Goal: Task Accomplishment & Management: Manage account settings

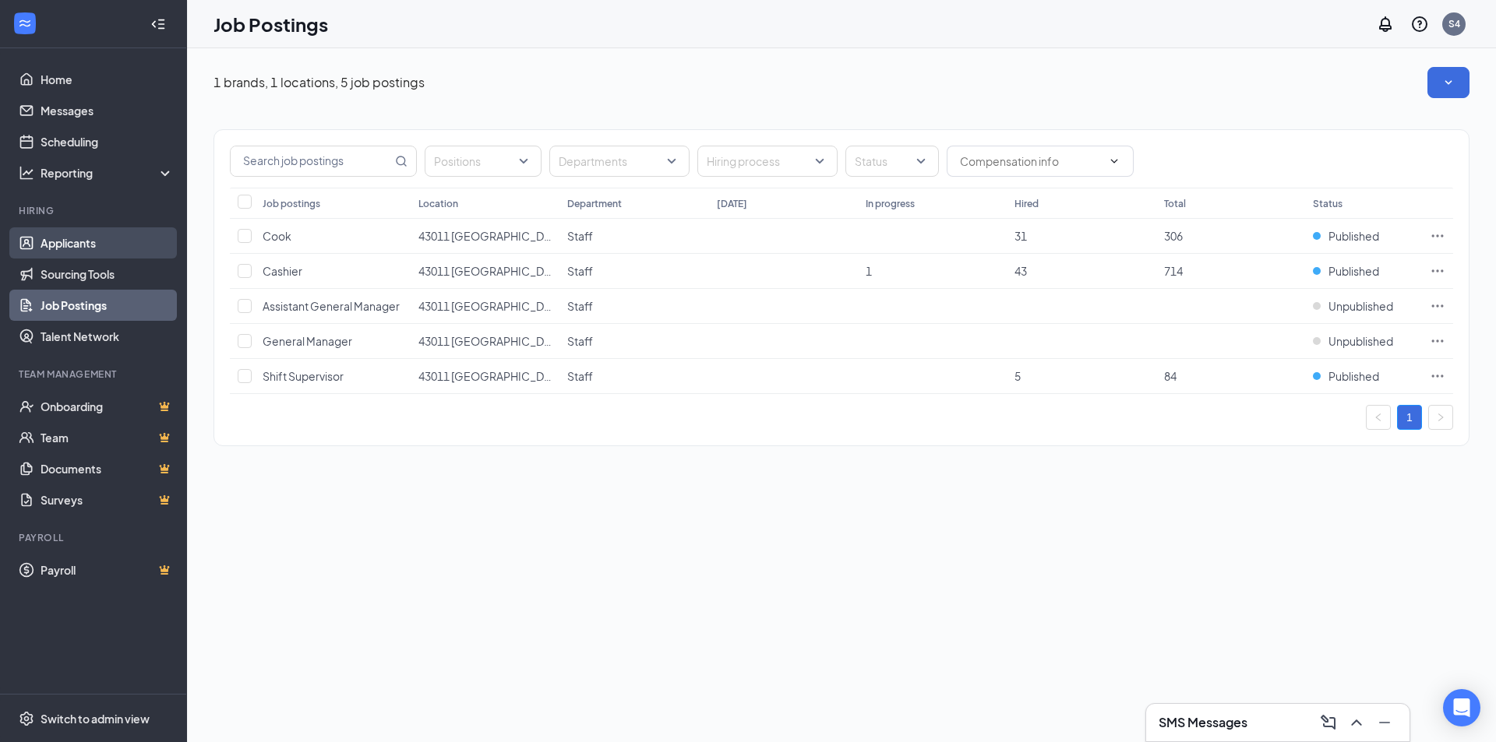
click at [94, 256] on link "Applicants" at bounding box center [107, 242] width 133 height 31
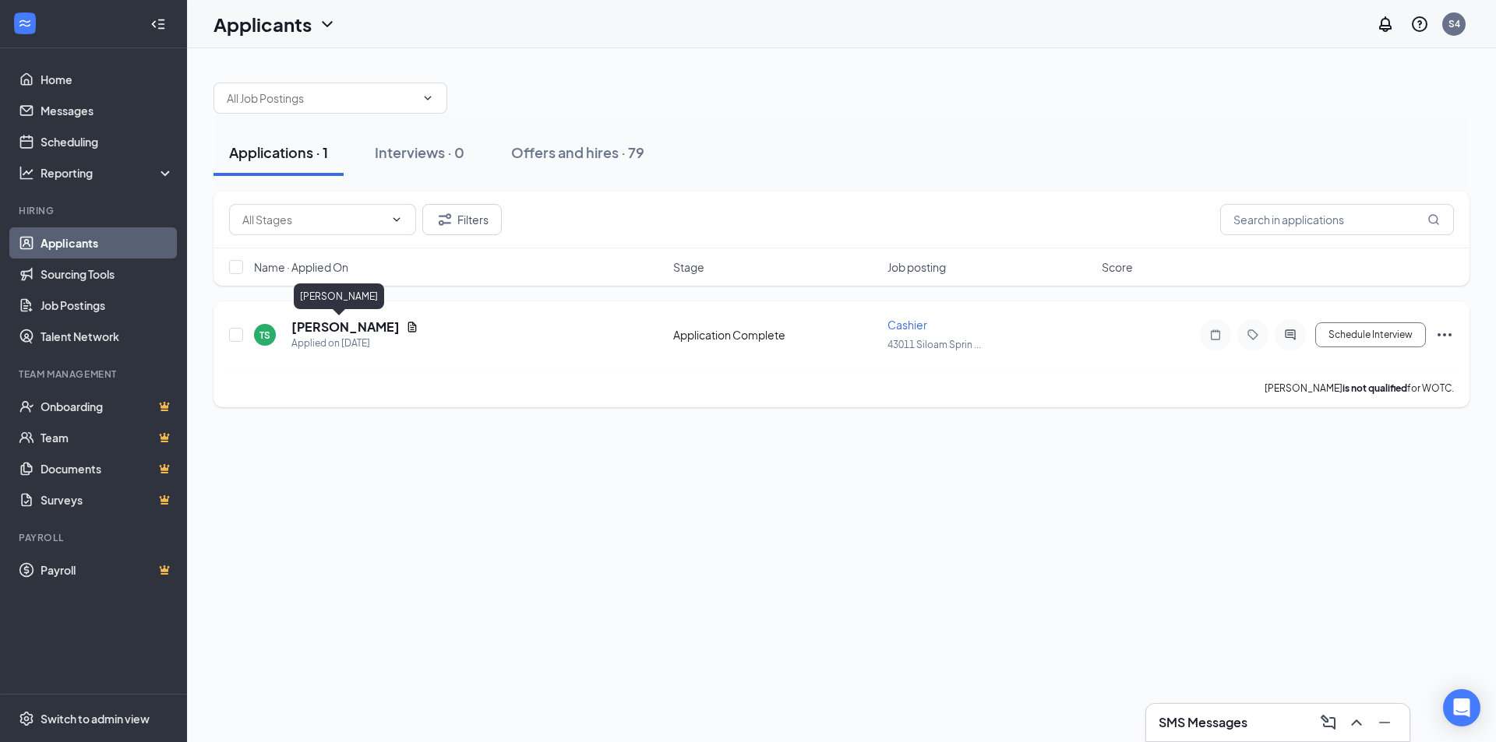
click at [298, 333] on h5 "[PERSON_NAME]" at bounding box center [345, 327] width 108 height 17
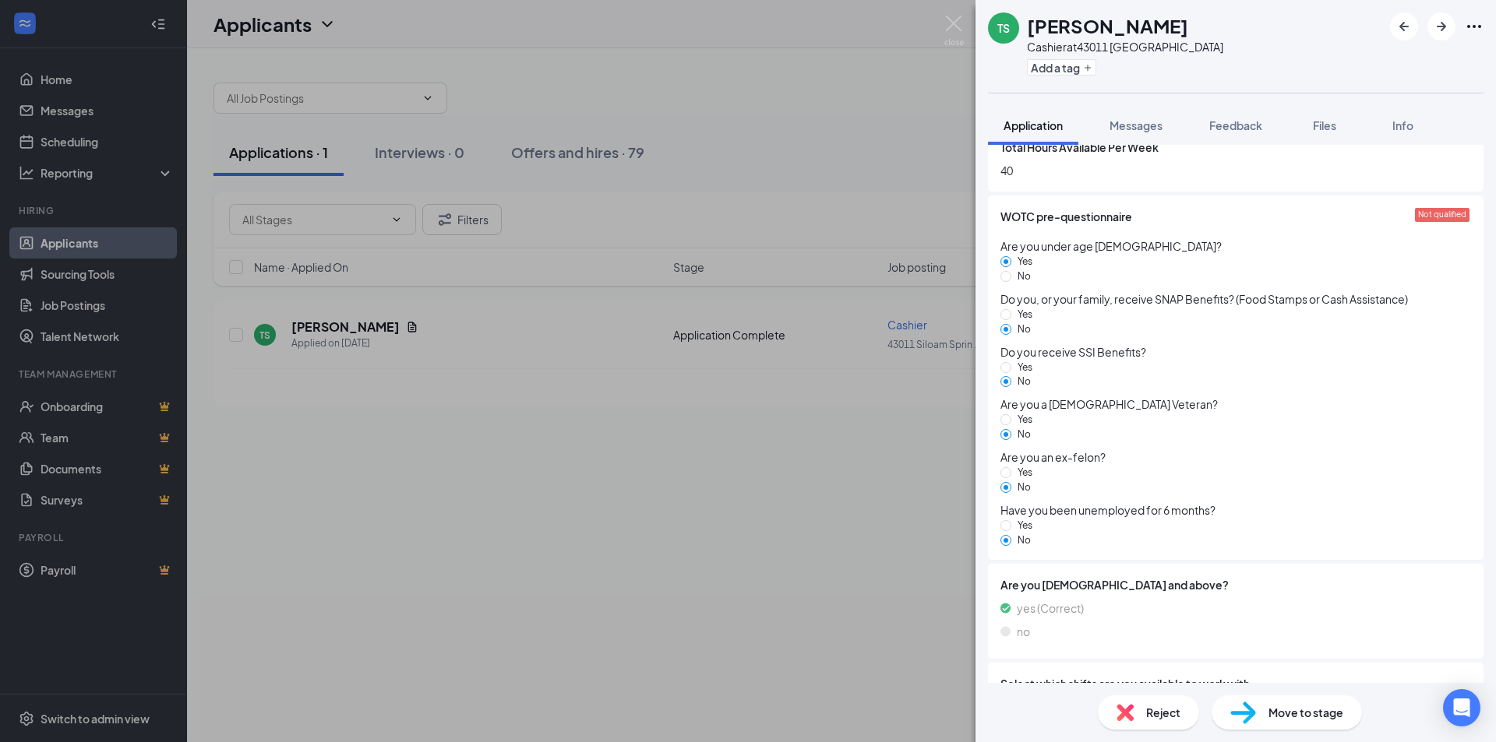
scroll to position [1403, 0]
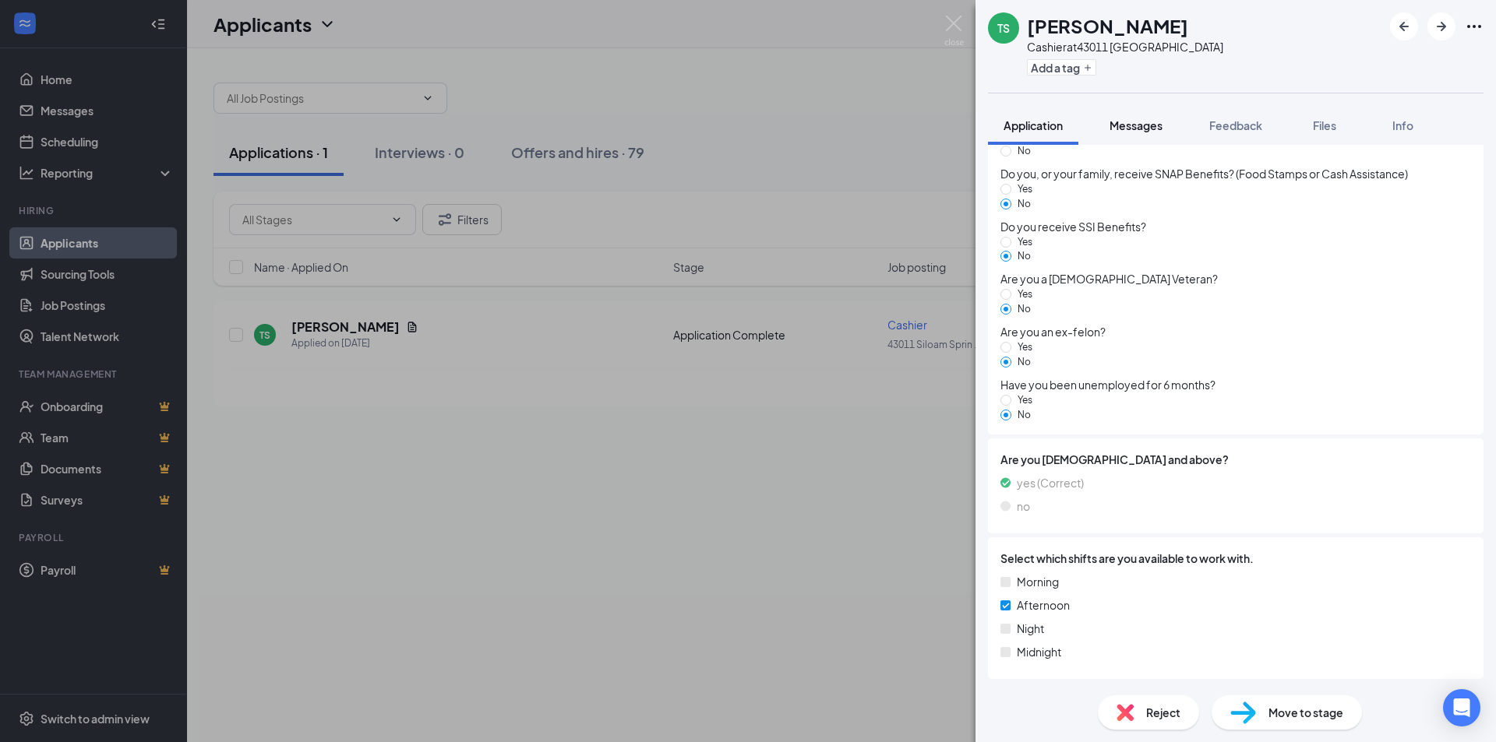
click at [1155, 130] on span "Messages" at bounding box center [1135, 125] width 53 height 14
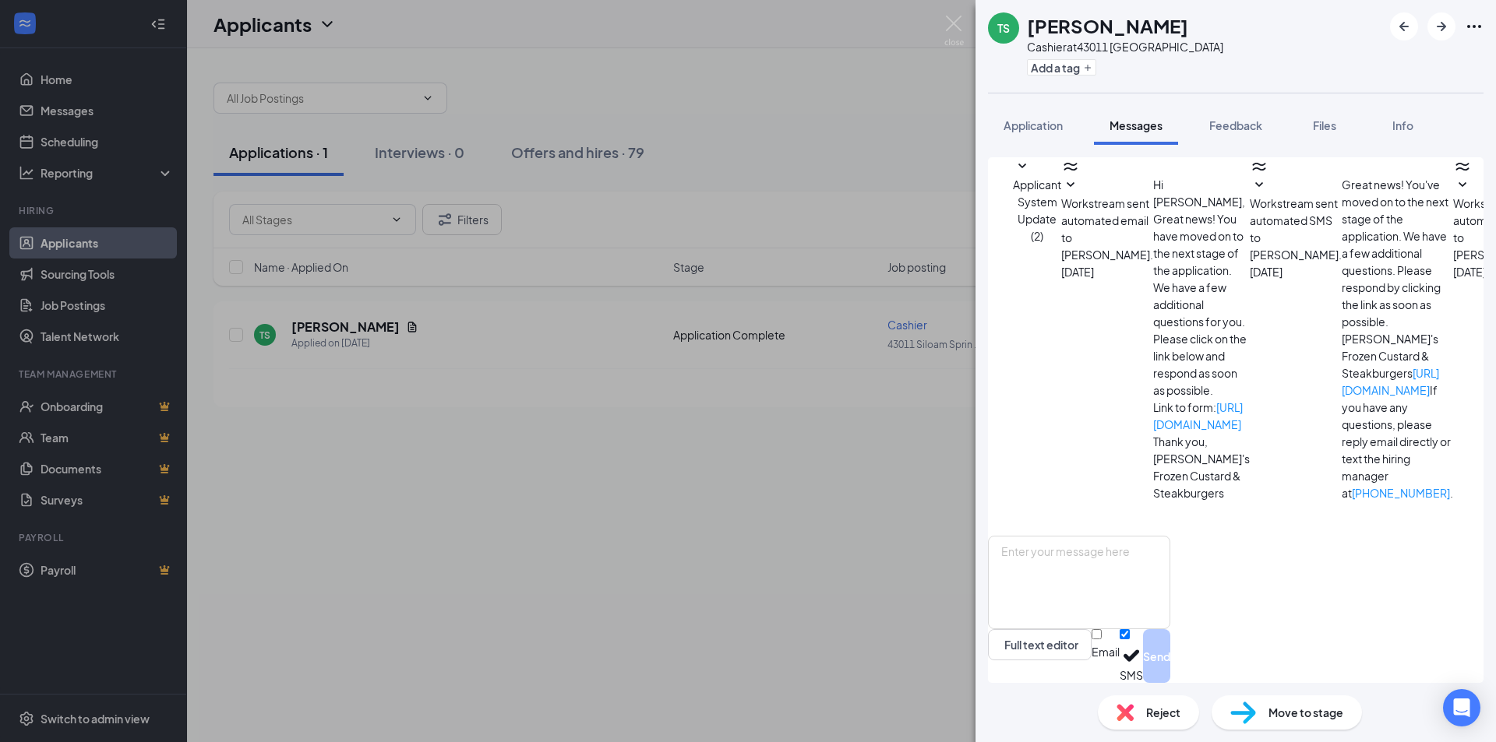
scroll to position [17, 0]
click at [792, 157] on div "TS [PERSON_NAME] Cashier at [GEOGRAPHIC_DATA] Add a tag Application Messages Fe…" at bounding box center [748, 371] width 1496 height 742
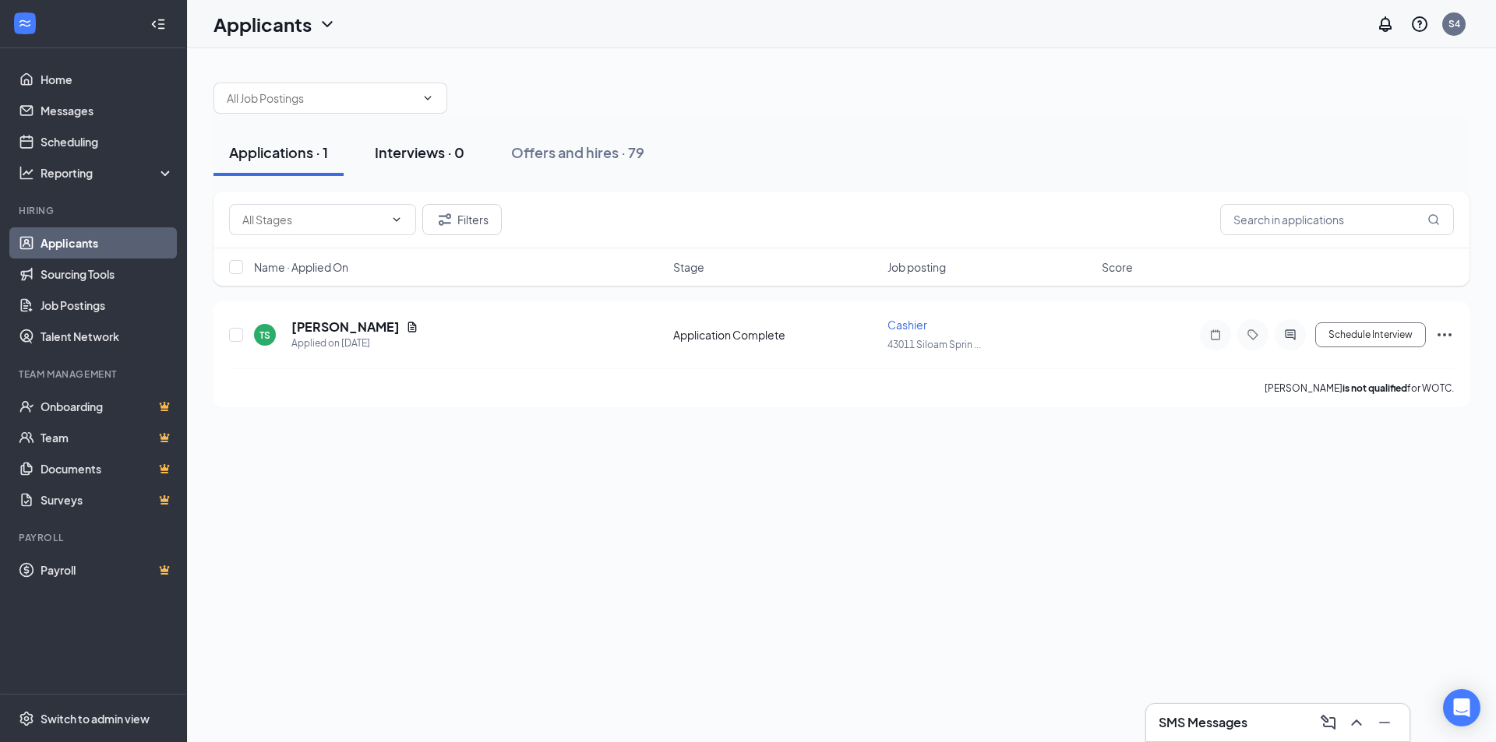
click at [440, 139] on button "Interviews · 0" at bounding box center [419, 152] width 121 height 47
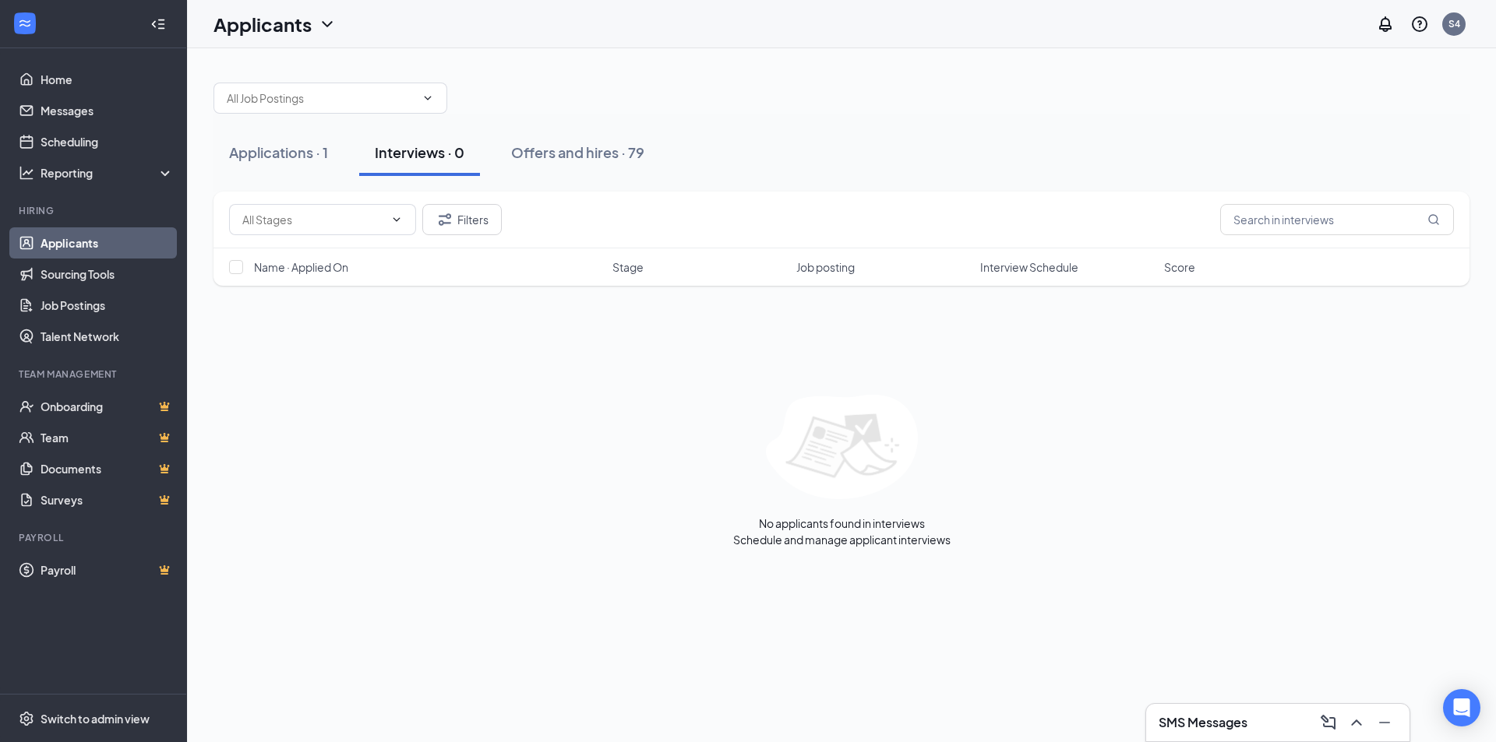
click at [612, 178] on div "Applications · 1 Interviews · 0 Offers and hires · 79" at bounding box center [841, 153] width 1256 height 78
drag, startPoint x: 616, startPoint y: 163, endPoint x: 534, endPoint y: 166, distance: 82.6
click at [614, 164] on button "Offers and hires · 79" at bounding box center [578, 152] width 164 height 47
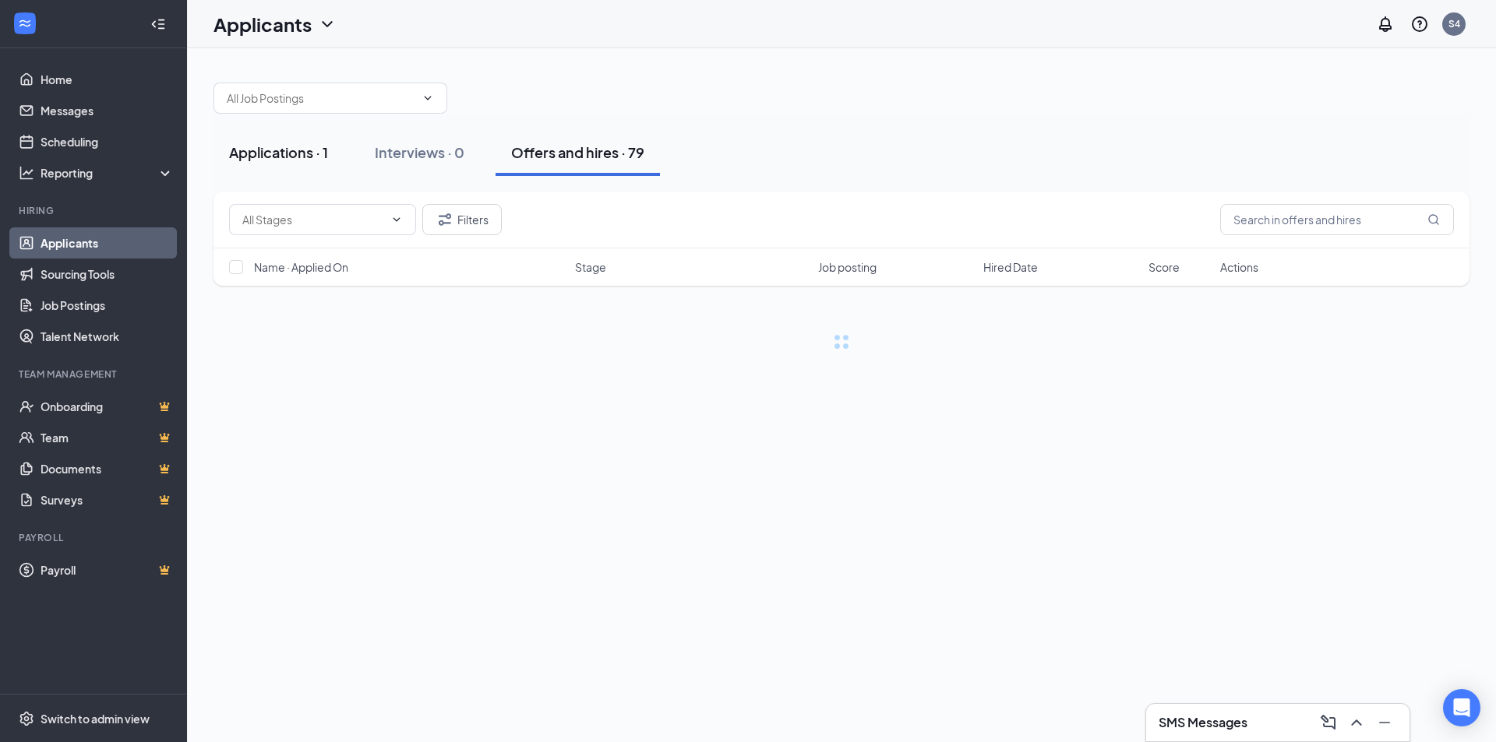
click at [220, 146] on button "Applications · 1" at bounding box center [278, 152] width 130 height 47
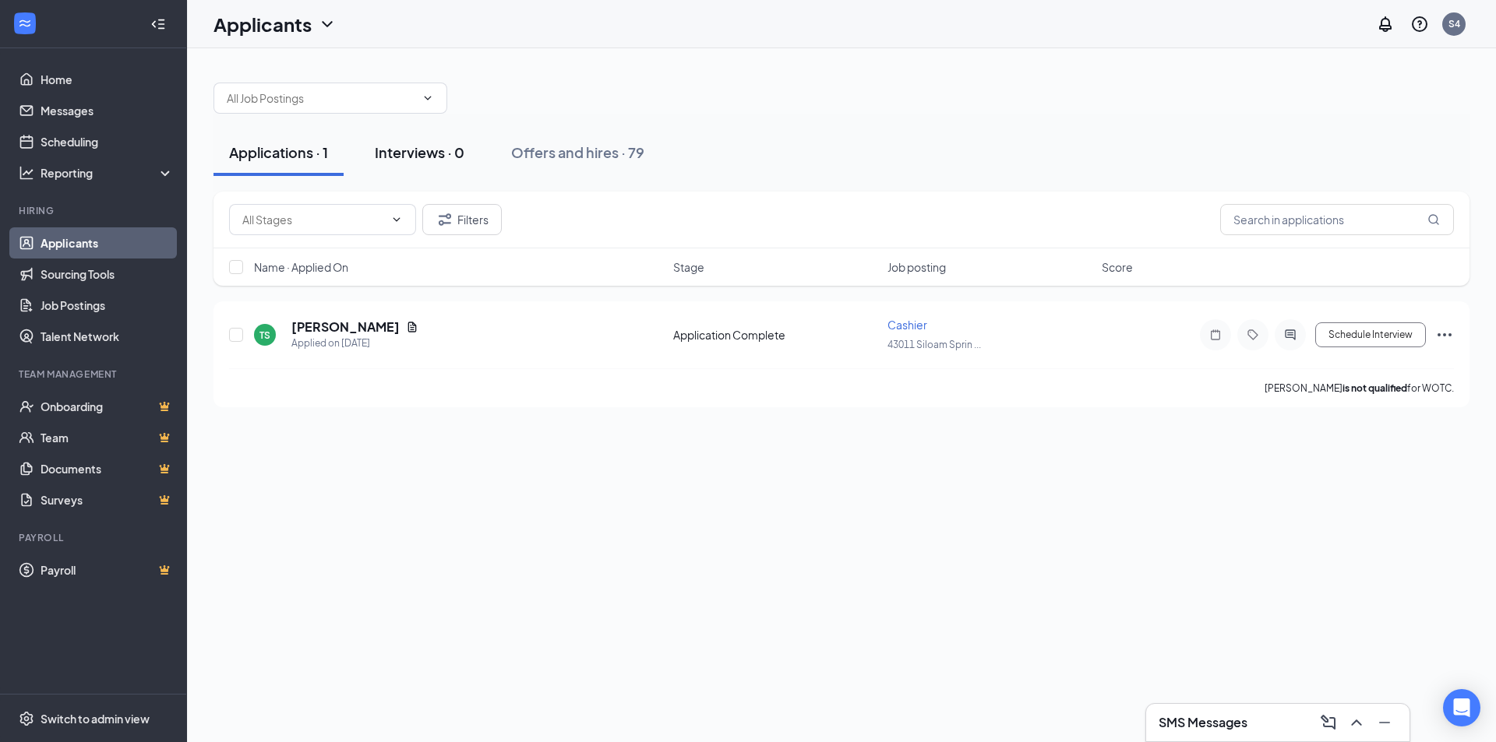
click at [430, 168] on button "Interviews · 0" at bounding box center [419, 152] width 121 height 47
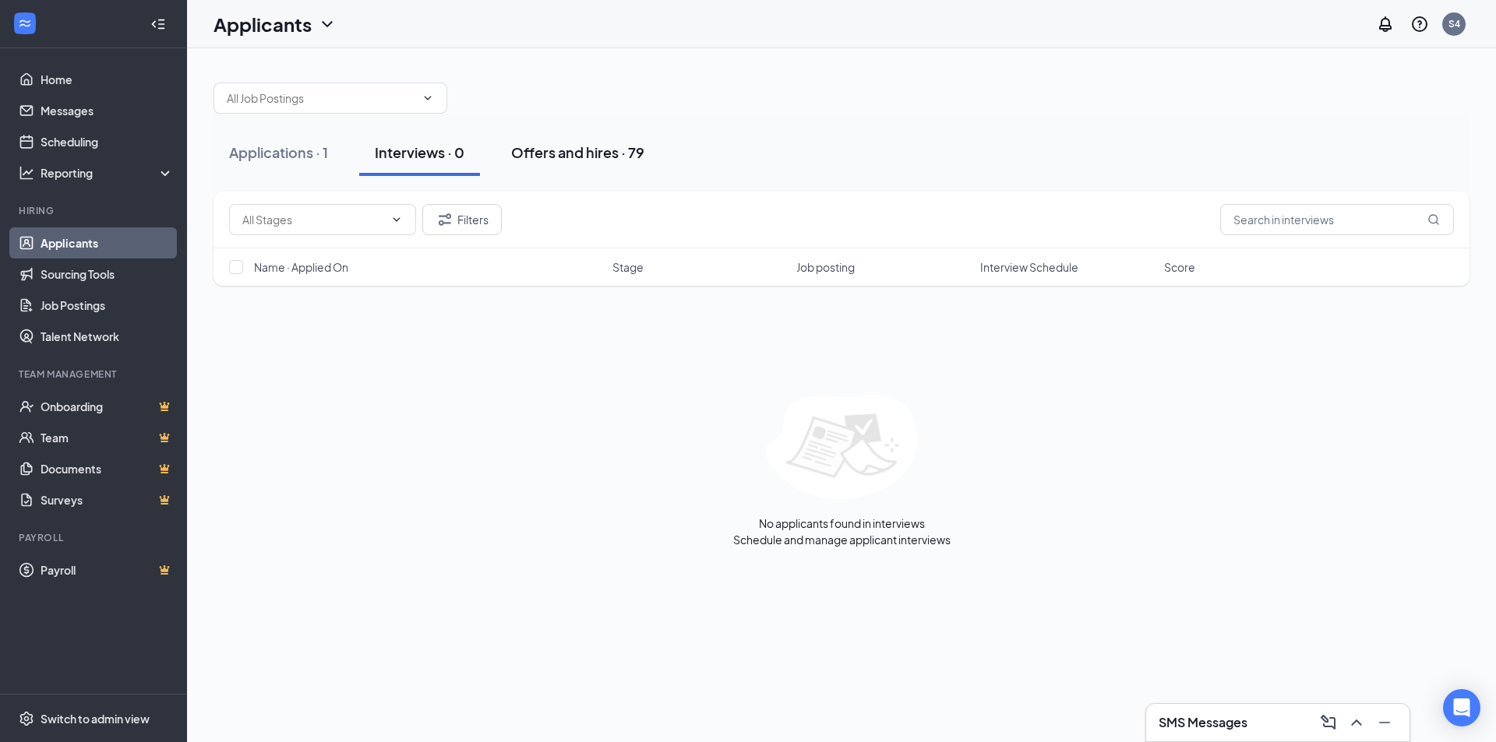
click at [585, 170] on button "Offers and hires · 79" at bounding box center [578, 152] width 164 height 47
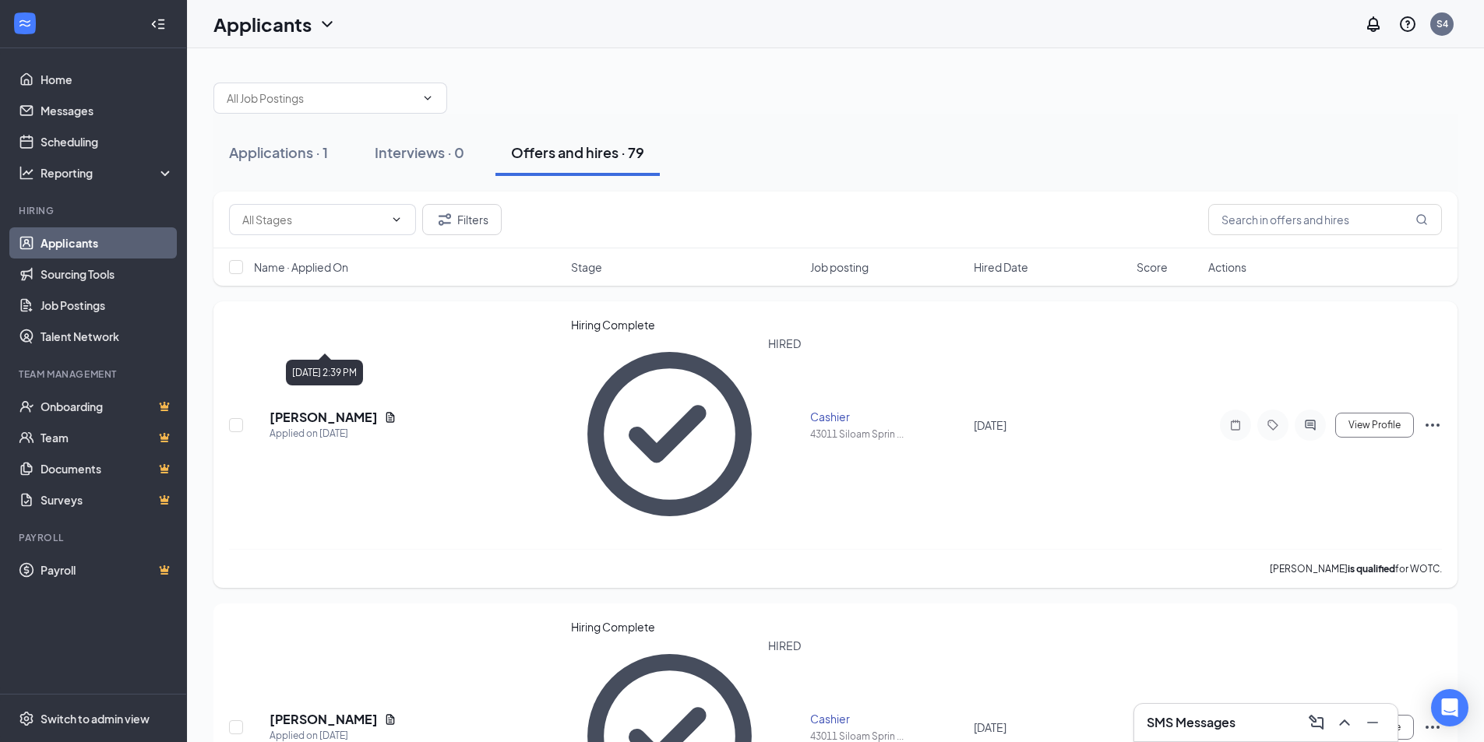
click at [365, 426] on div "Applied on [DATE]" at bounding box center [333, 434] width 127 height 16
drag, startPoint x: 371, startPoint y: 312, endPoint x: 376, endPoint y: 324, distance: 12.6
click at [374, 318] on body "Home Messages Scheduling Reporting Hiring Applicants Sourcing Tools Job Posting…" at bounding box center [742, 371] width 1484 height 742
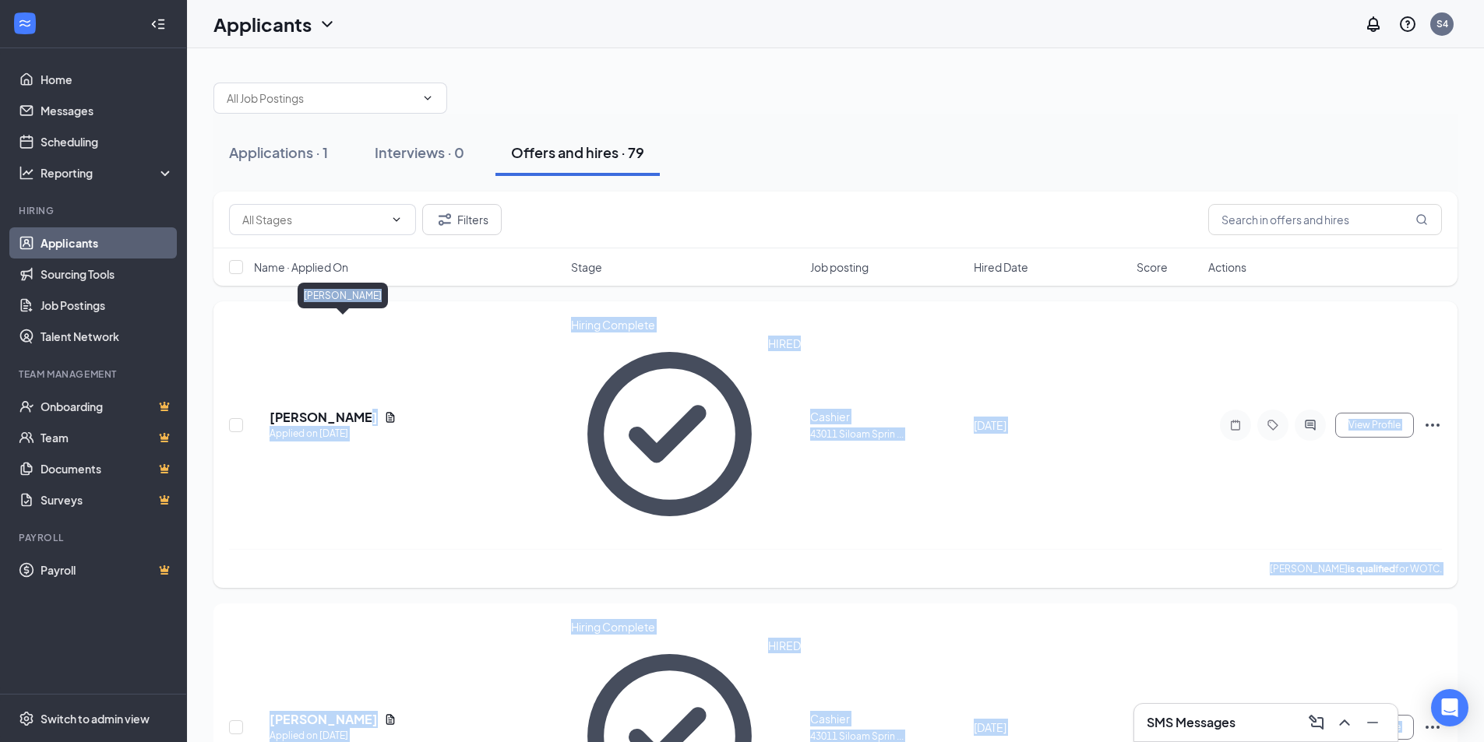
click at [376, 409] on h5 "[PERSON_NAME]" at bounding box center [324, 417] width 108 height 17
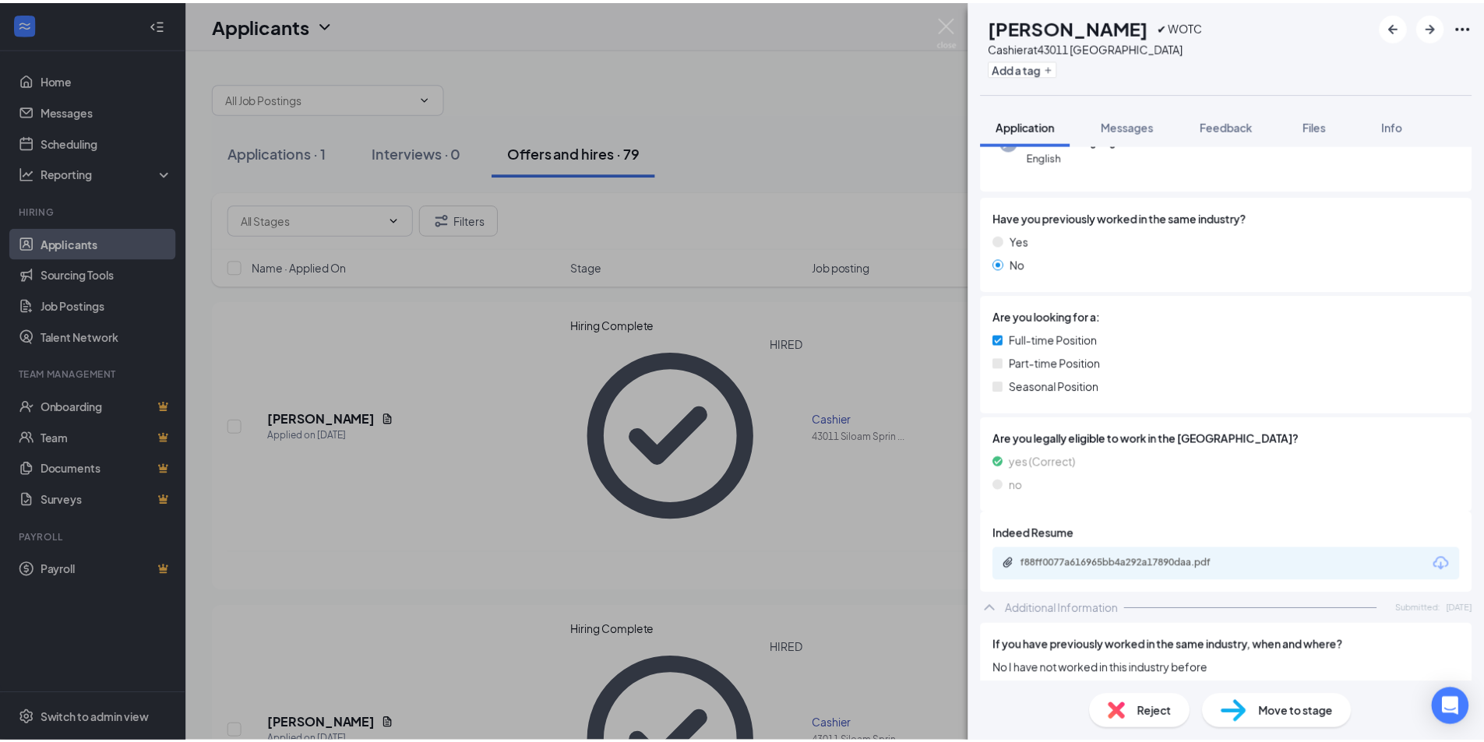
scroll to position [312, 0]
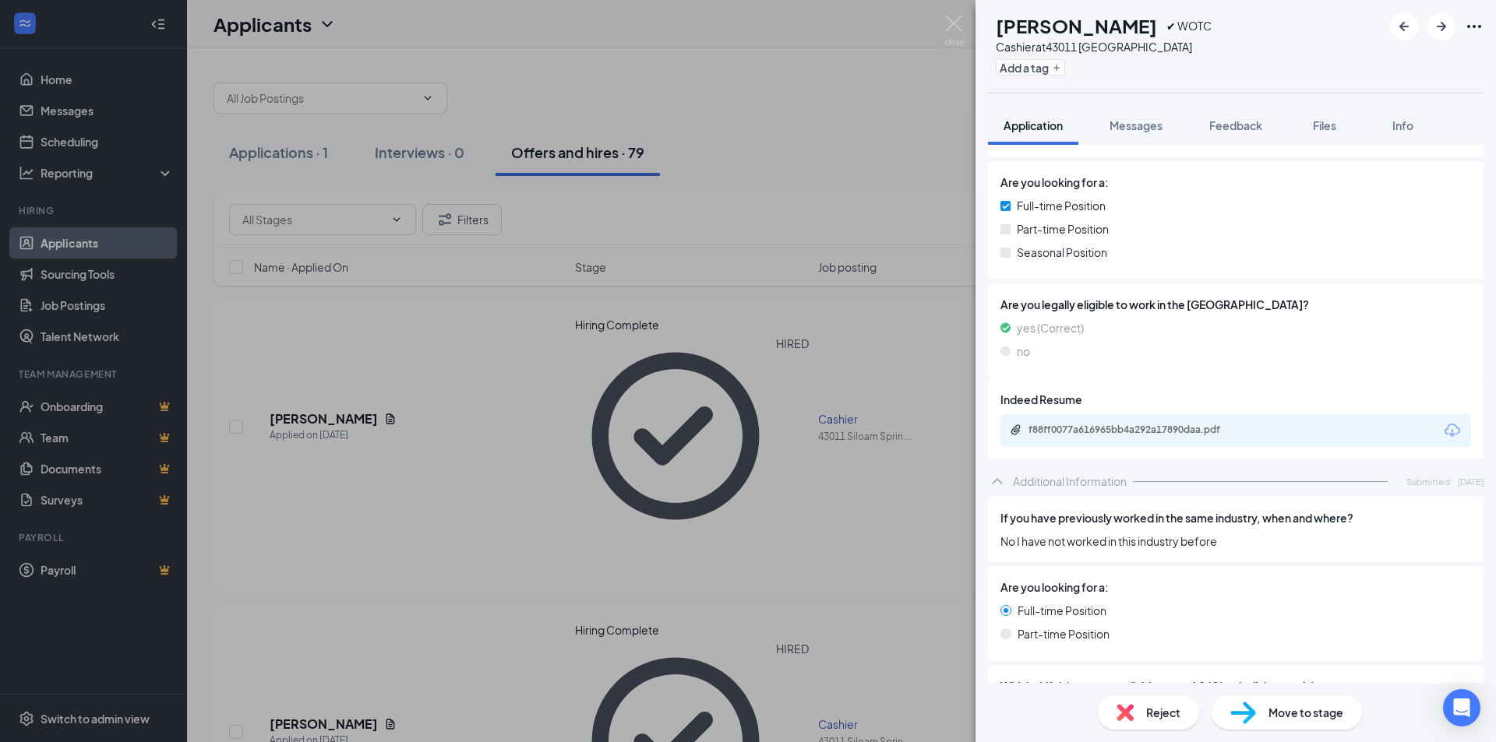
click at [1183, 415] on div "f88ff0077a616965bb4a292a17890daa.pdf" at bounding box center [1235, 430] width 471 height 33
click at [1181, 418] on div "f88ff0077a616965bb4a292a17890daa.pdf" at bounding box center [1235, 430] width 471 height 33
click at [1181, 420] on div "f88ff0077a616965bb4a292a17890daa.pdf" at bounding box center [1235, 430] width 471 height 33
click at [1173, 429] on div "f88ff0077a616965bb4a292a17890daa.pdf" at bounding box center [1137, 430] width 218 height 12
click at [676, 334] on div "GV [PERSON_NAME] ✔ WOTC Cashier at [GEOGRAPHIC_DATA] Add a tag Application Mess…" at bounding box center [748, 371] width 1496 height 742
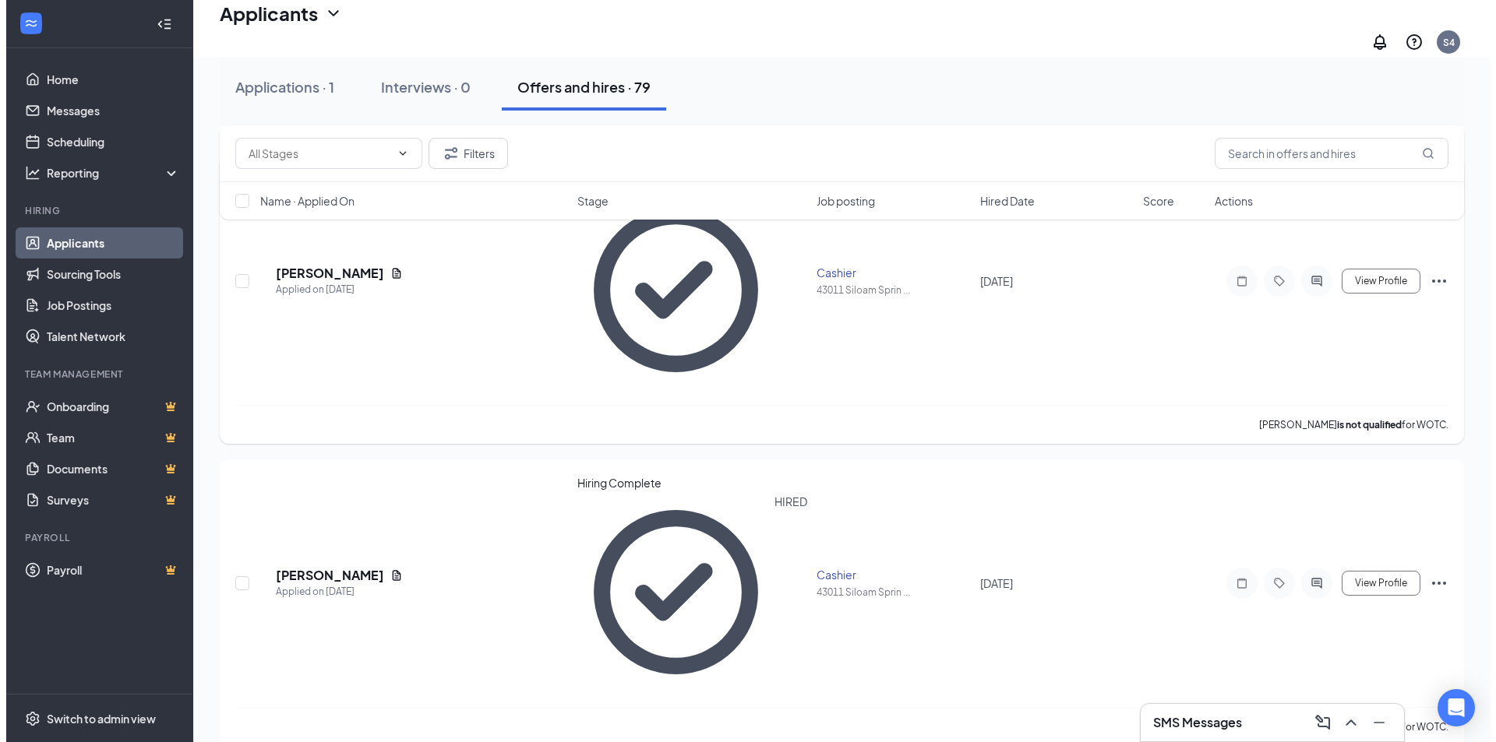
scroll to position [762, 0]
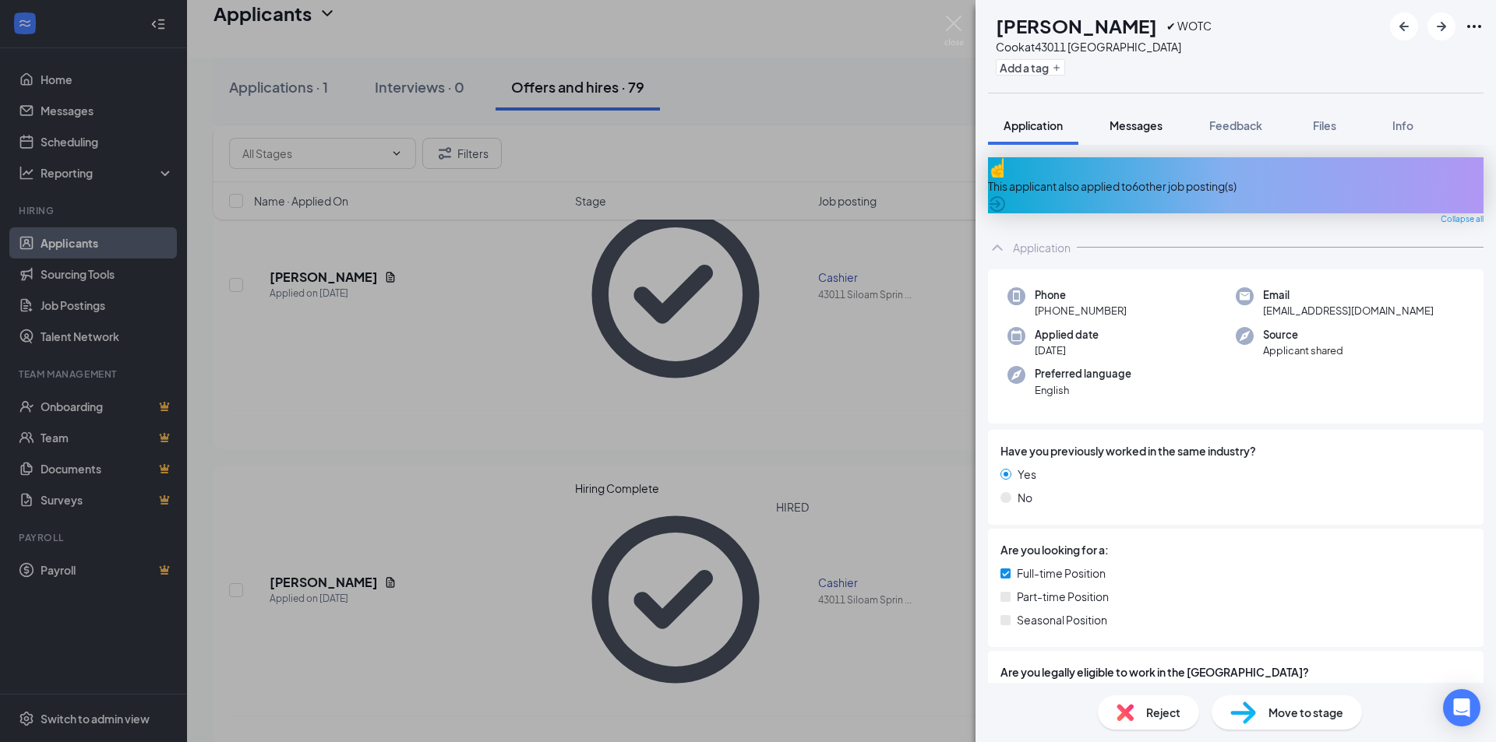
click at [1133, 118] on div "Messages" at bounding box center [1135, 126] width 53 height 16
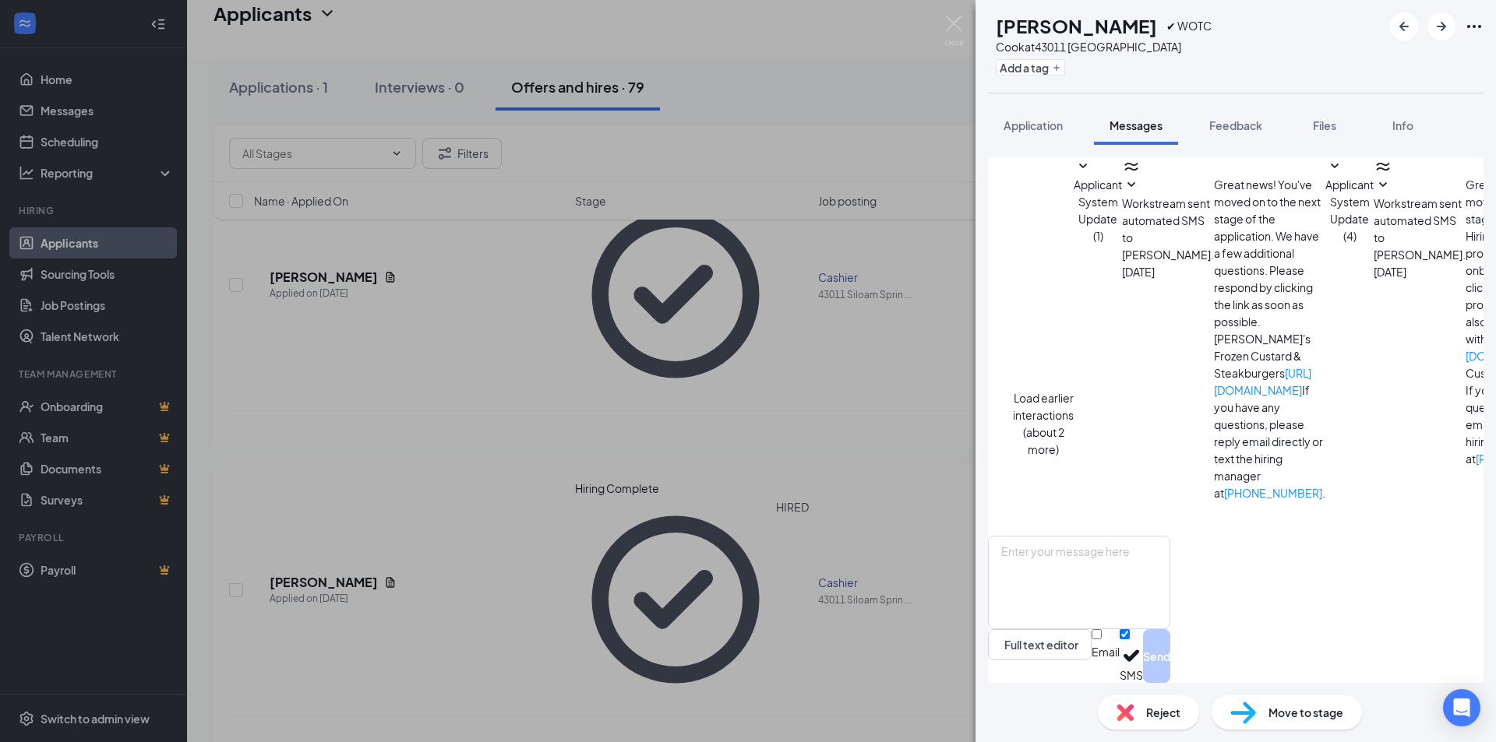
scroll to position [136, 0]
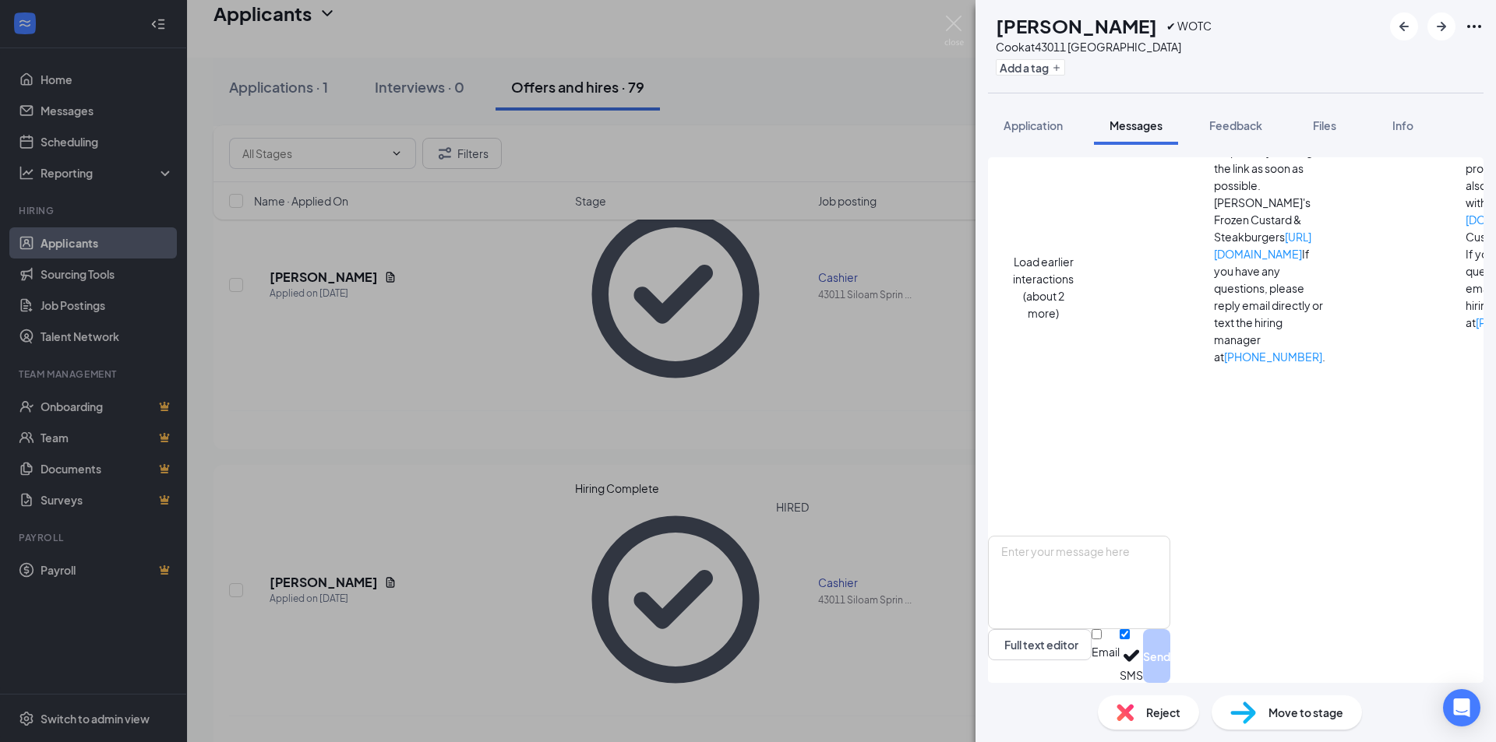
drag, startPoint x: 1241, startPoint y: 116, endPoint x: 1281, endPoint y: 116, distance: 39.7
click at [1241, 117] on button "Feedback" at bounding box center [1236, 125] width 84 height 39
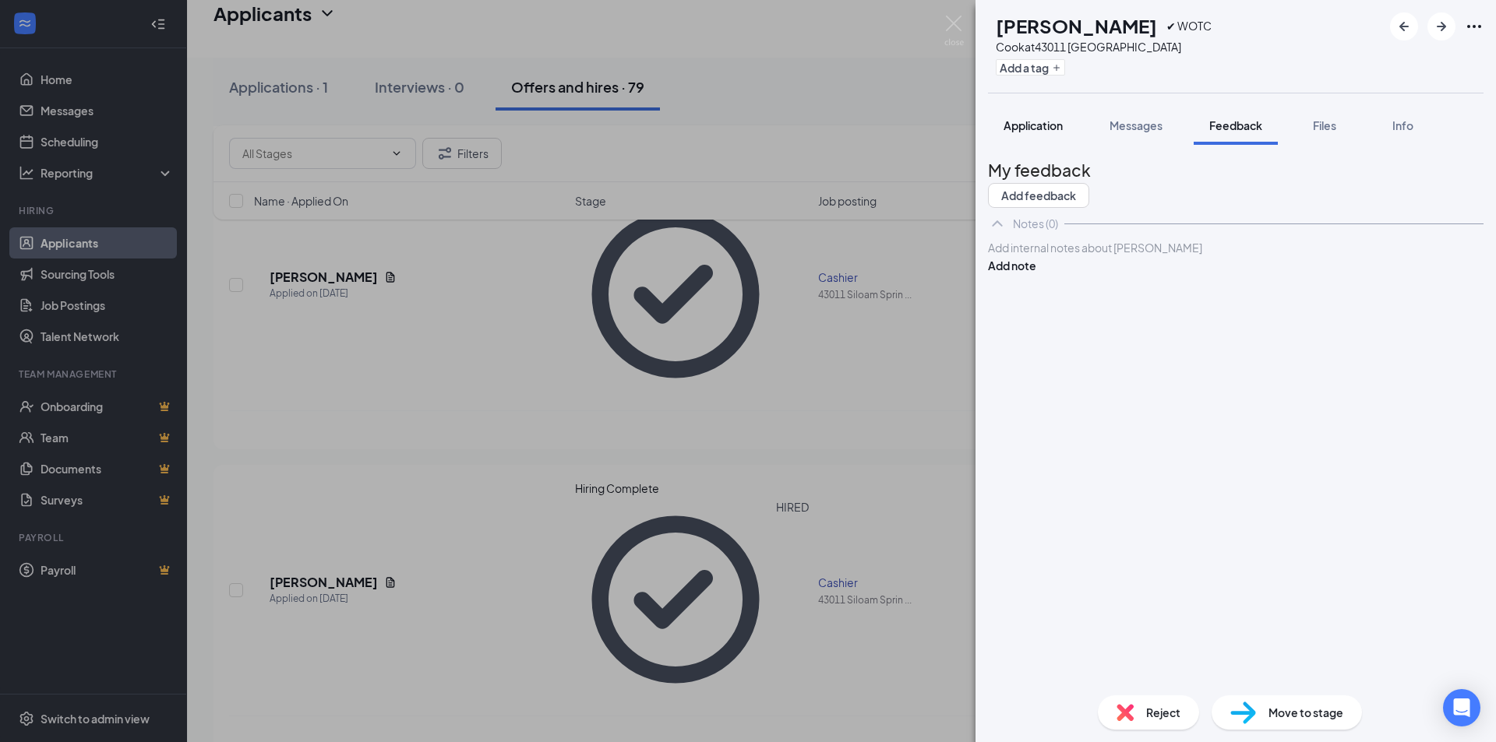
click at [1026, 119] on span "Application" at bounding box center [1032, 125] width 59 height 14
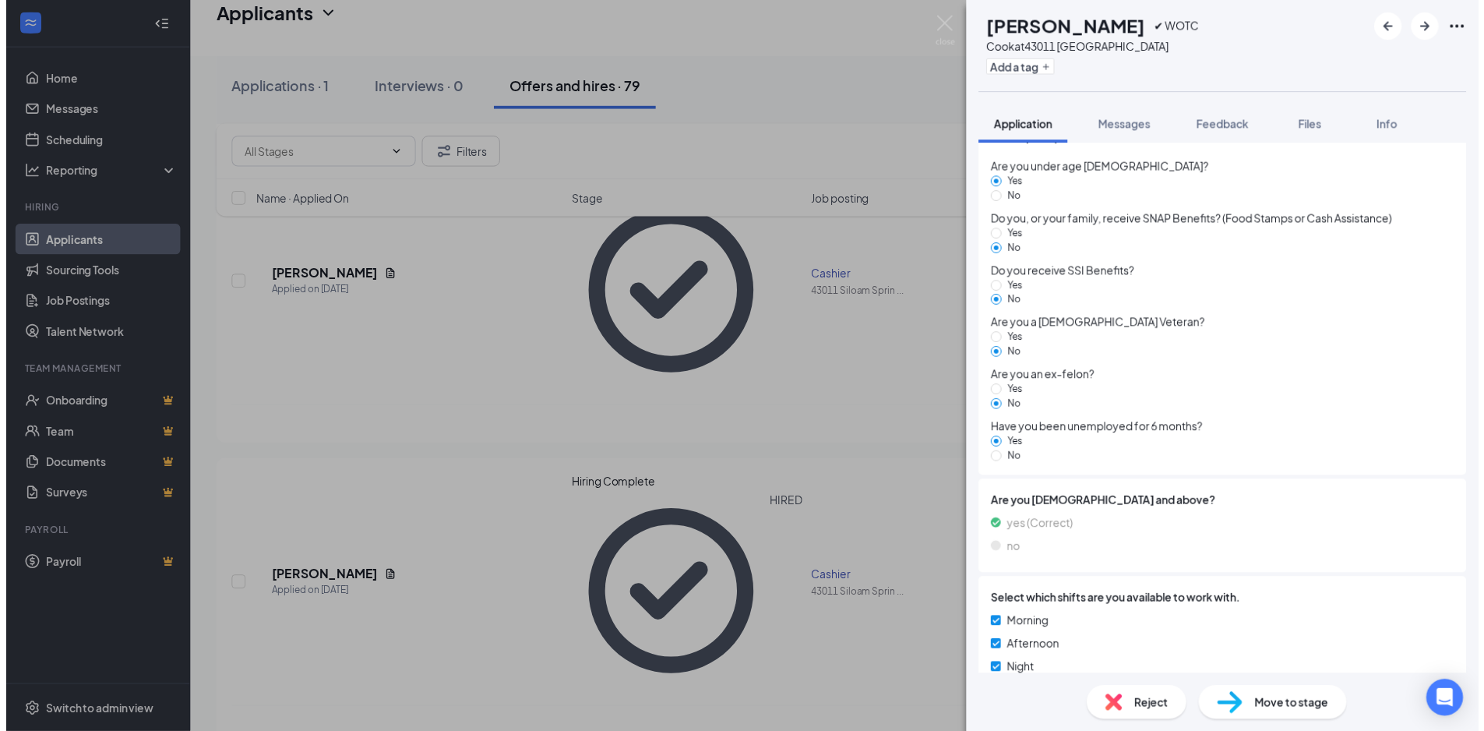
scroll to position [1360, 0]
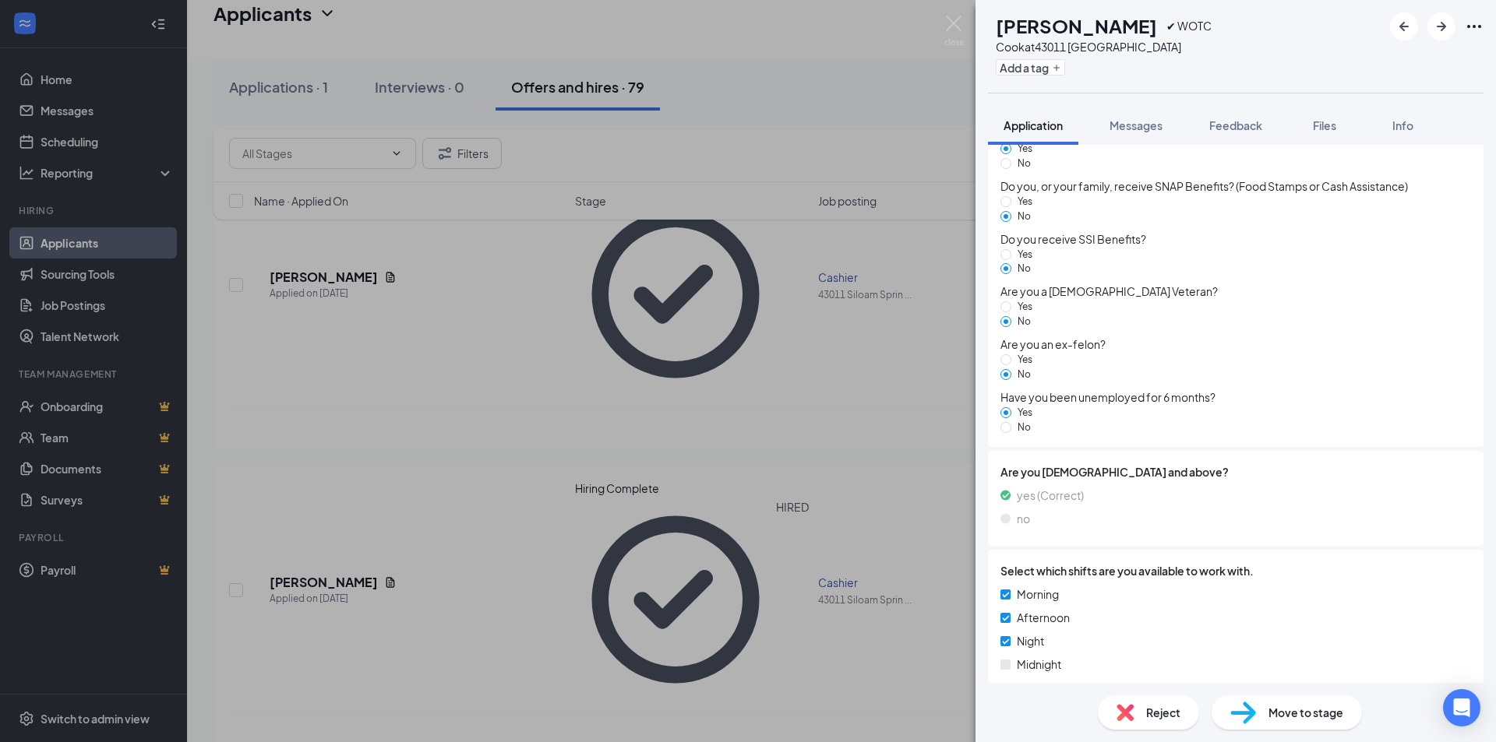
click at [887, 518] on div "[PERSON_NAME] ✔ WOTC Cook at [GEOGRAPHIC_DATA] Add a tag Application Messages F…" at bounding box center [748, 371] width 1496 height 742
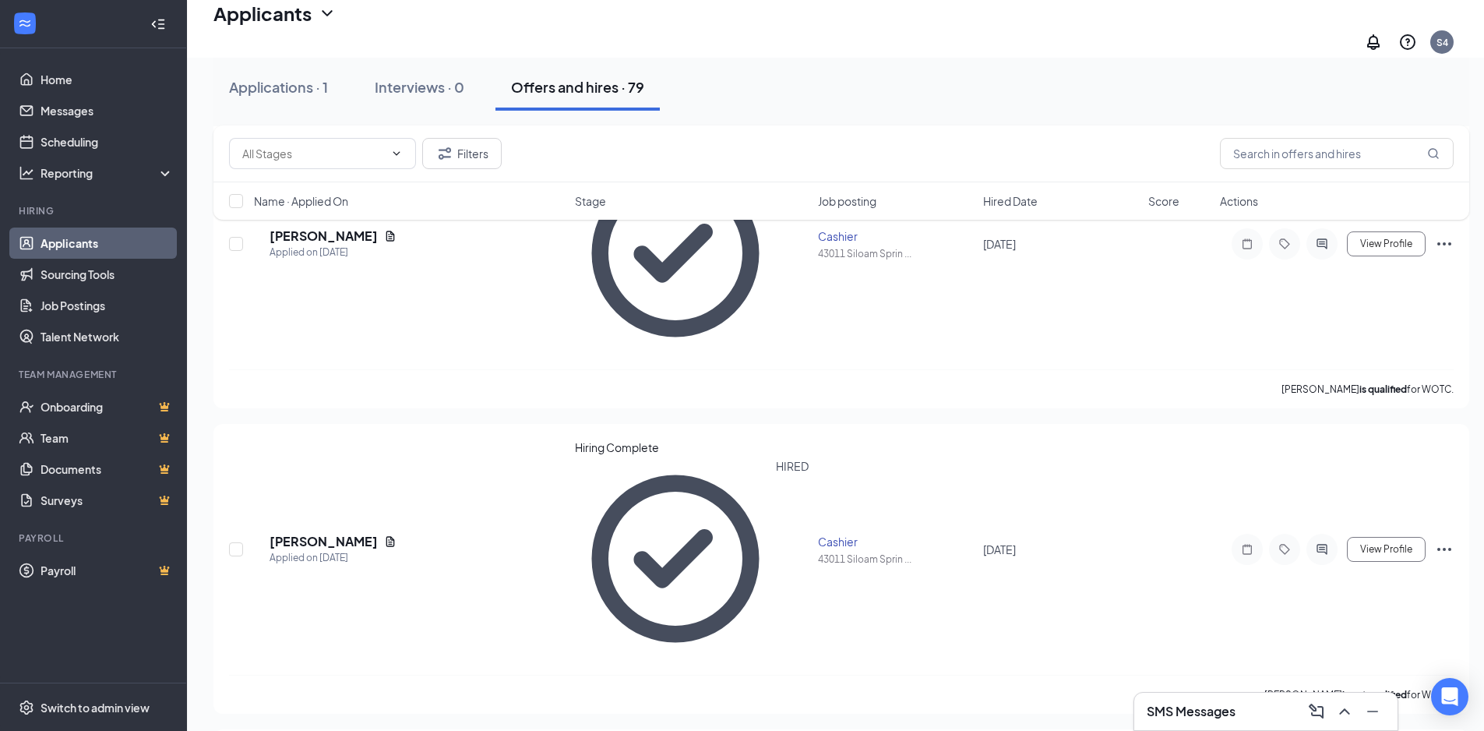
scroll to position [450, 0]
